Goal: Task Accomplishment & Management: Complete application form

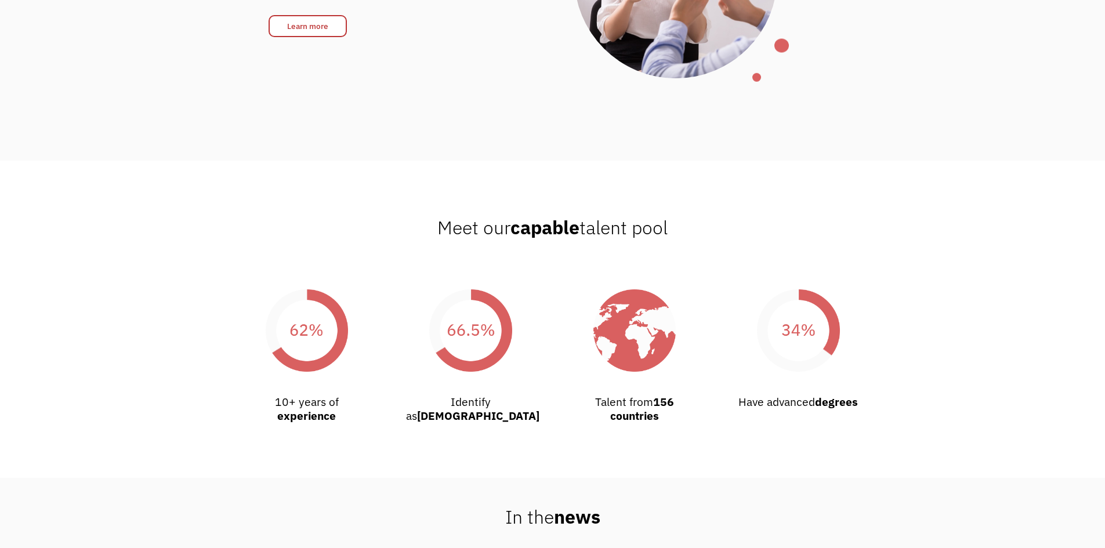
scroll to position [2087, 0]
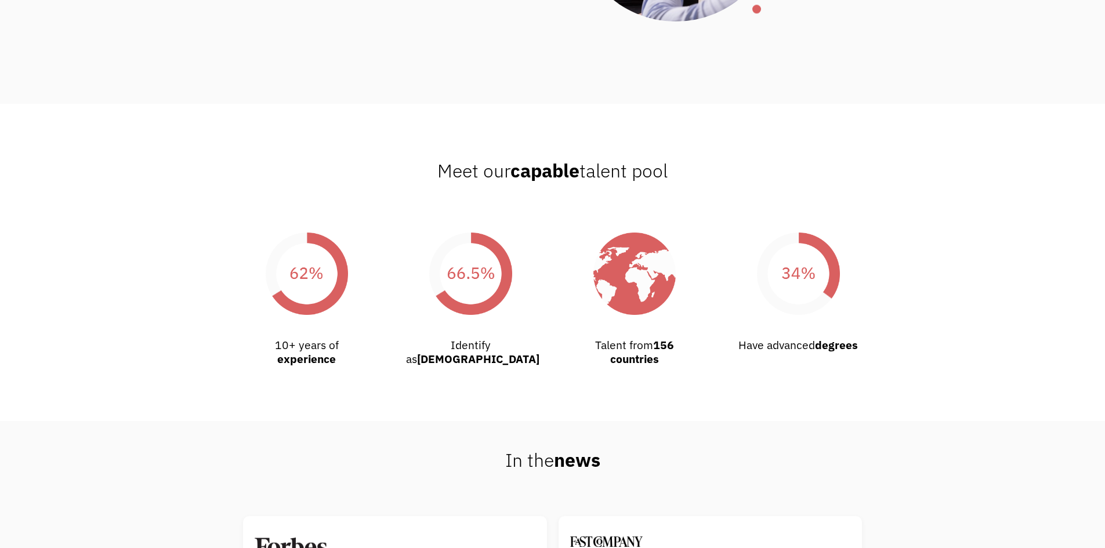
drag, startPoint x: 627, startPoint y: 406, endPoint x: 580, endPoint y: 420, distance: 48.6
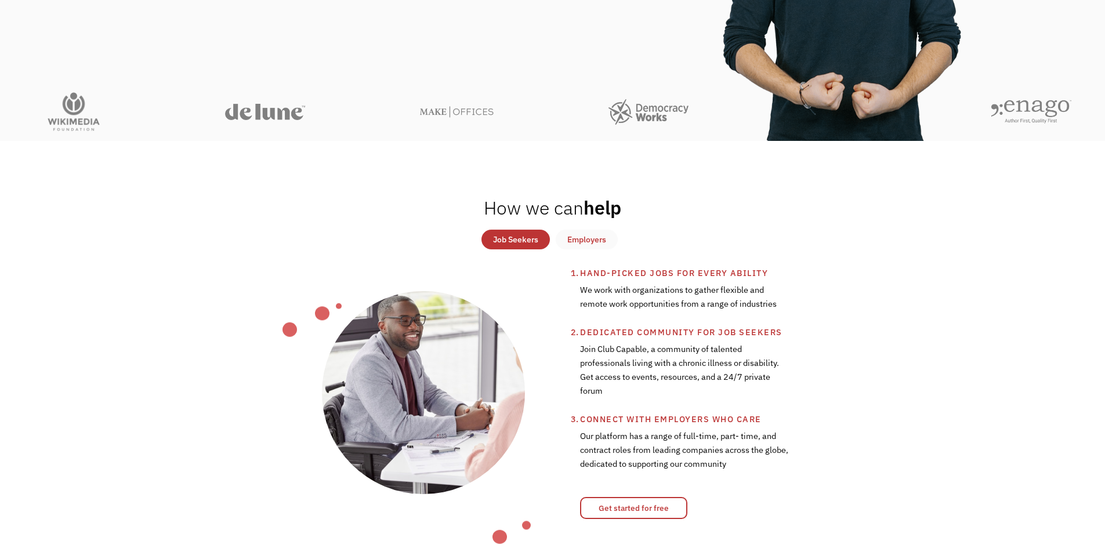
scroll to position [0, 0]
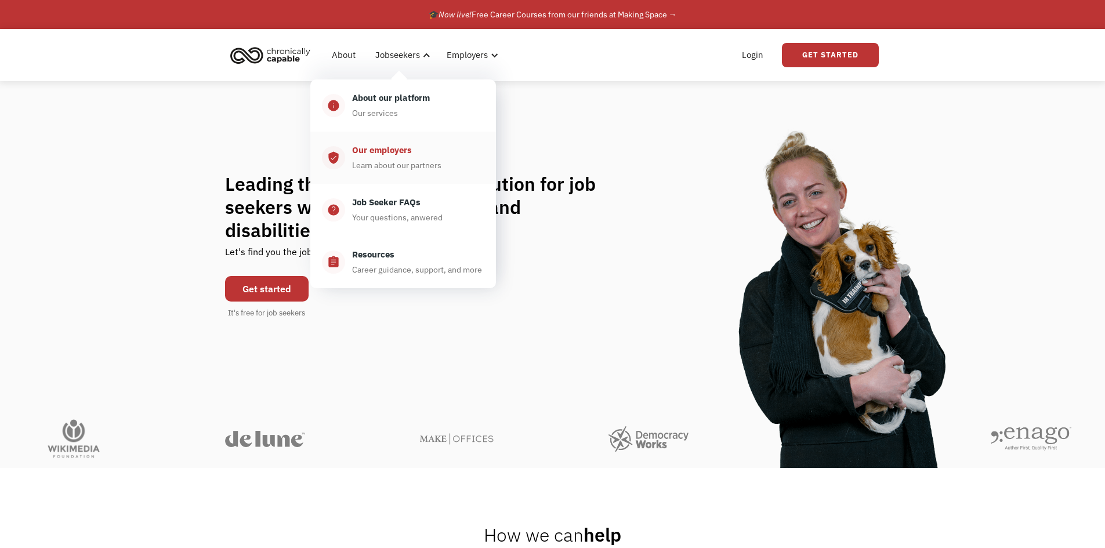
click at [391, 155] on div "Our employers" at bounding box center [382, 150] width 60 height 14
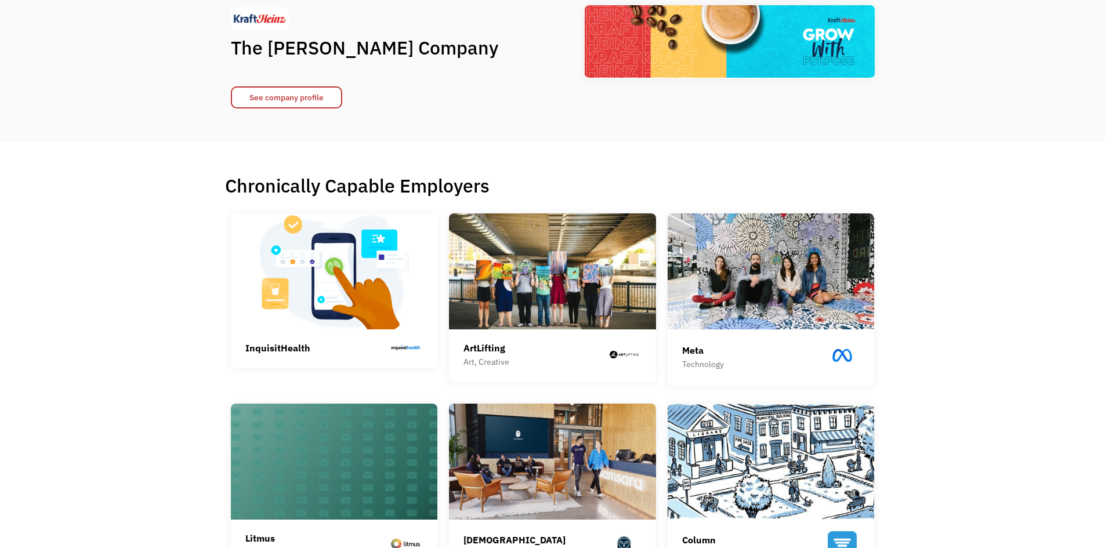
scroll to position [58, 0]
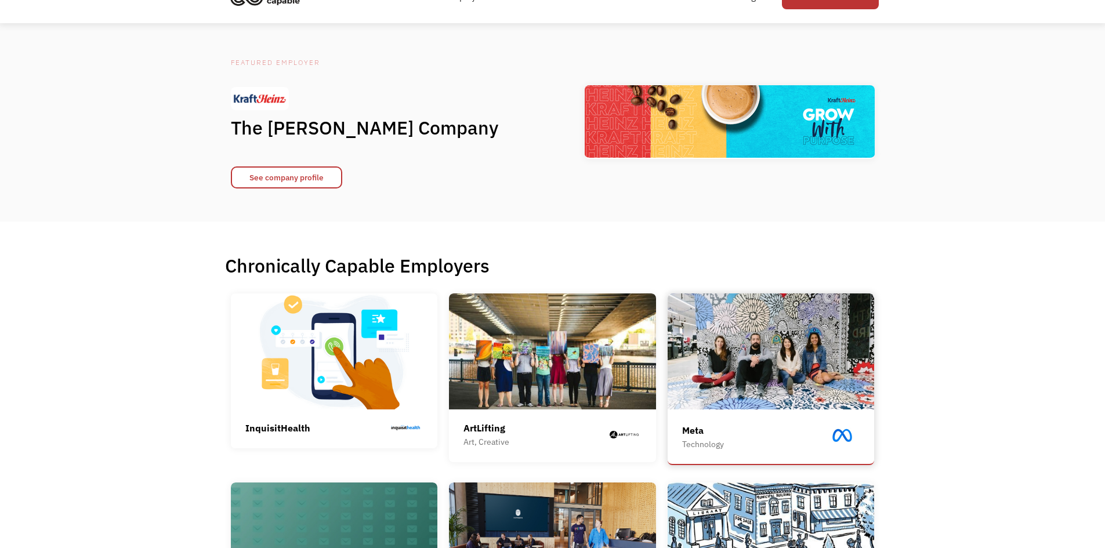
click at [711, 426] on div "Meta" at bounding box center [703, 430] width 42 height 14
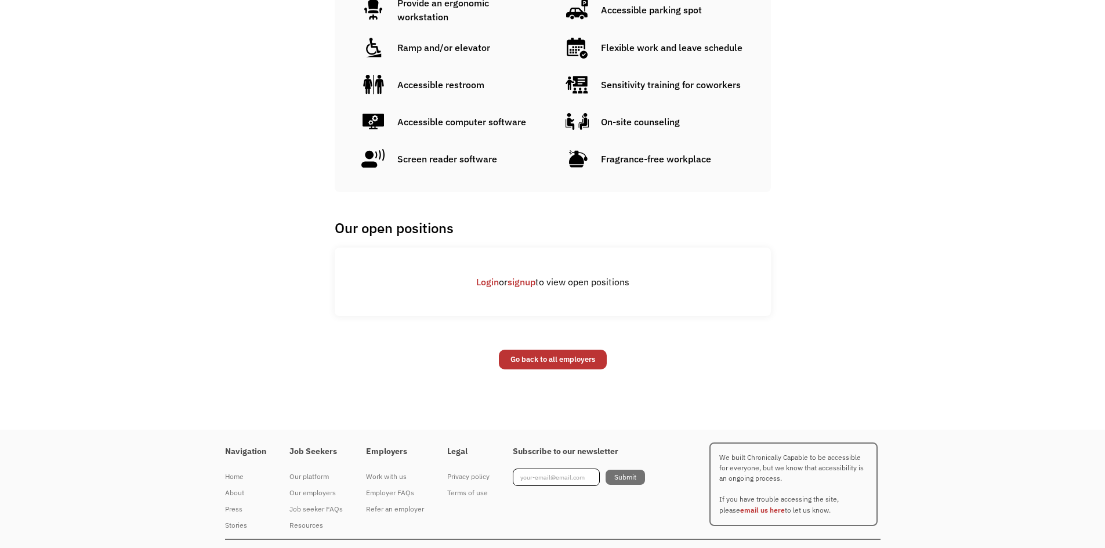
scroll to position [873, 0]
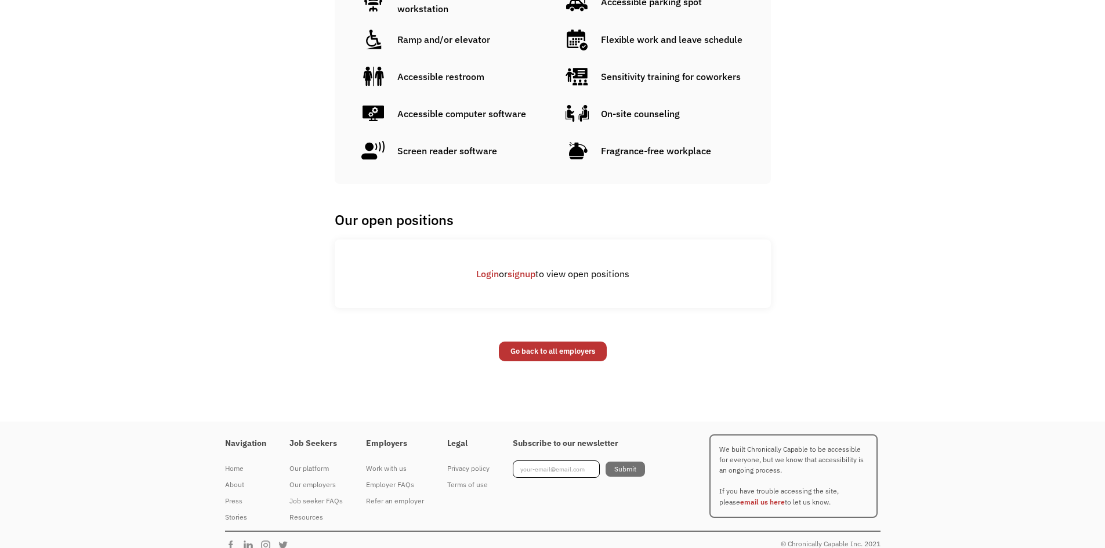
click at [528, 268] on link "signup" at bounding box center [521, 274] width 28 height 12
